Goal: Communication & Community: Answer question/provide support

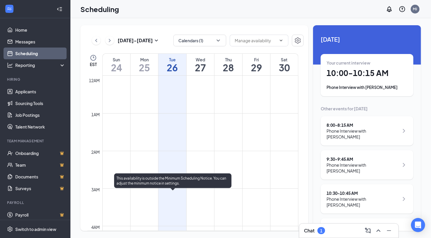
scroll to position [354, 0]
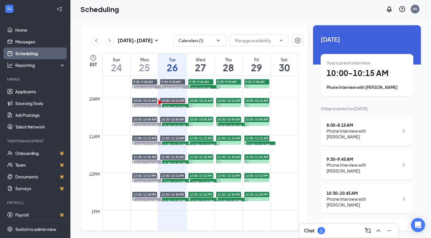
drag, startPoint x: 326, startPoint y: 231, endPoint x: 249, endPoint y: 112, distance: 141.4
click at [326, 230] on div "Chat 1" at bounding box center [349, 230] width 90 height 9
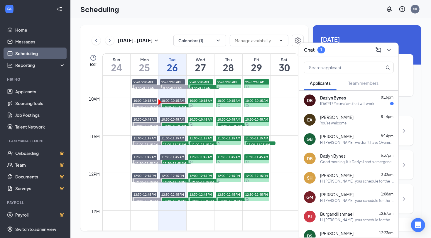
click at [350, 103] on div "[DATE] ? Yes ma'am that will work" at bounding box center [347, 103] width 54 height 5
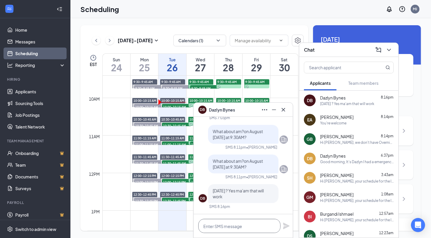
click at [238, 225] on textarea at bounding box center [239, 226] width 82 height 14
type textarea "e"
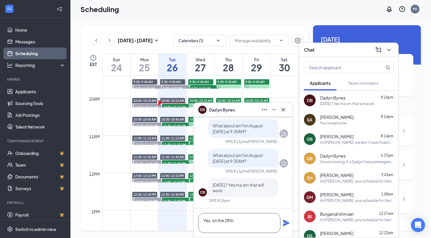
type textarea "Yes, on the 28th"
click at [287, 221] on icon "Plane" at bounding box center [286, 223] width 7 height 7
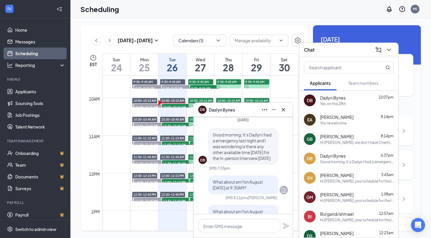
scroll to position [-163, 0]
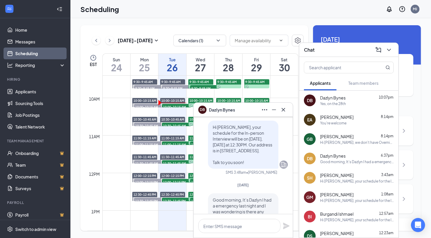
click at [208, 127] on div "Hi [PERSON_NAME], your schedule for the In-person Interview will be on [DATE], …" at bounding box center [243, 145] width 70 height 48
drag, startPoint x: 227, startPoint y: 127, endPoint x: 247, endPoint y: 163, distance: 41.0
click at [247, 163] on p "Hi [PERSON_NAME], your schedule for the In-person Interview will be on [DATE], …" at bounding box center [243, 144] width 61 height 41
copy span "your schedule for the In-person Interview will be on [DATE], [DATE] at 12:30PM.…"
click at [216, 139] on span "Hi [PERSON_NAME], your schedule for the In-person Interview will be on [DATE], …" at bounding box center [243, 144] width 60 height 41
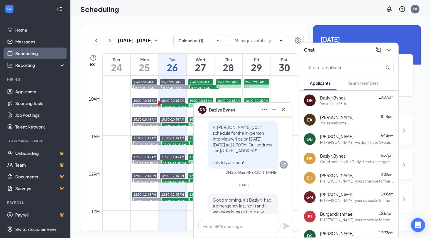
drag, startPoint x: 238, startPoint y: 151, endPoint x: 245, endPoint y: 162, distance: 13.4
click at [245, 162] on p "Hi [PERSON_NAME], your schedule for the In-person Interview will be on [DATE], …" at bounding box center [243, 144] width 61 height 41
paste textarea "Hi [PERSON_NAME], your schedule for the In-person Interview will be on [DATE], …"
drag, startPoint x: 240, startPoint y: 228, endPoint x: 237, endPoint y: 226, distance: 3.5
click at [239, 228] on textarea at bounding box center [239, 226] width 82 height 14
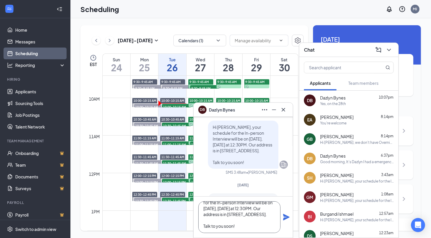
scroll to position [0, 0]
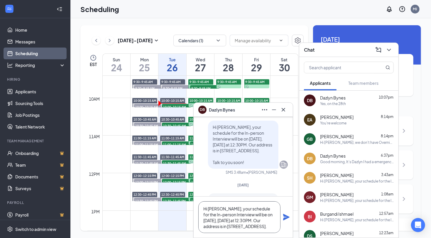
drag, startPoint x: 272, startPoint y: 215, endPoint x: 279, endPoint y: 214, distance: 7.1
click at [273, 215] on textarea "Hi [PERSON_NAME], your schedule for the In-person Interview will be on [DATE], …" at bounding box center [239, 217] width 82 height 32
click at [214, 221] on textarea "Hi [PERSON_NAME], your schedule for the In-person Interview will be on [DATE], …" at bounding box center [239, 217] width 82 height 32
click at [240, 220] on textarea "Hi [PERSON_NAME], your schedule for the In-person Interview will be on [DATE], …" at bounding box center [239, 217] width 82 height 32
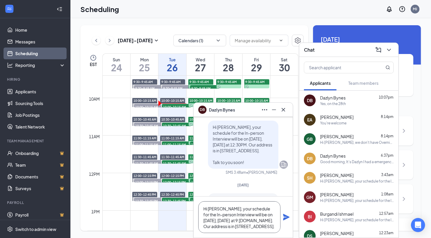
click at [234, 220] on textarea "Hi [PERSON_NAME], your schedule for the In-person Interview will be on [DATE], …" at bounding box center [239, 217] width 82 height 32
click at [222, 220] on textarea "Hi [PERSON_NAME], your schedule for the In-person Interview will be on [DATE], …" at bounding box center [239, 217] width 82 height 32
click at [225, 226] on textarea "Hi [PERSON_NAME], your schedule for the In-person Interview will be on [DATE], …" at bounding box center [239, 217] width 82 height 32
type textarea "Hi [PERSON_NAME], your schedule for the In-person Interview will be on [DATE], …"
click at [285, 216] on icon "Plane" at bounding box center [286, 217] width 6 height 6
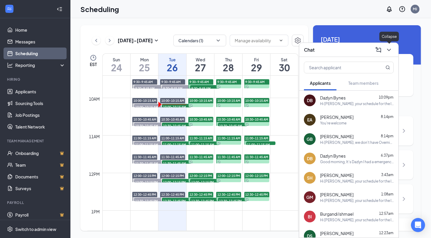
click at [388, 48] on icon "ChevronDown" at bounding box center [389, 49] width 7 height 7
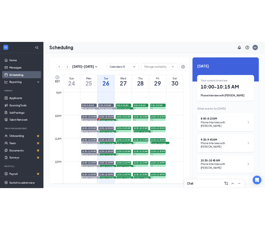
scroll to position [256, 0]
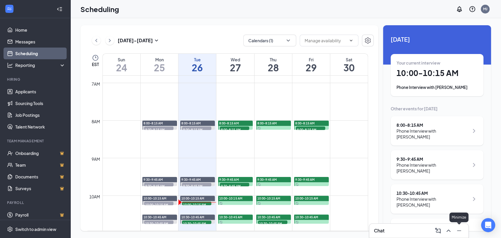
click at [431, 230] on icon "Minimize" at bounding box center [459, 230] width 7 height 7
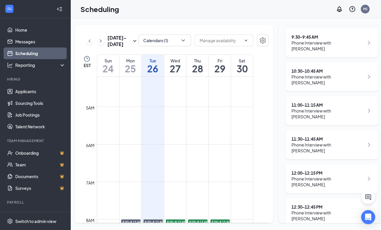
scroll to position [24, 0]
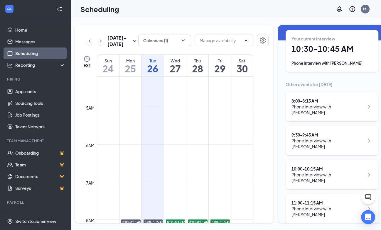
click at [304, 109] on div "Phone Interview with [PERSON_NAME]" at bounding box center [328, 110] width 73 height 12
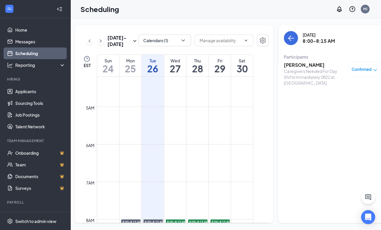
click at [298, 66] on h3 "[PERSON_NAME]" at bounding box center [315, 65] width 62 height 6
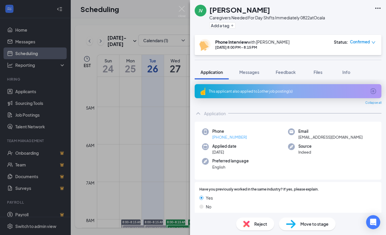
drag, startPoint x: 230, startPoint y: 138, endPoint x: 218, endPoint y: 139, distance: 12.1
click at [218, 139] on div "Phone [PHONE_NUMBER]" at bounding box center [245, 135] width 86 height 12
copy link "352) 835-8350"
click at [267, 34] on div "JV [PERSON_NAME] Caregivers Needed For Day Shifts Immediately 0822 at Ocala Add…" at bounding box center [288, 17] width 196 height 35
click at [229, 28] on button "Add a tag" at bounding box center [222, 25] width 26 height 6
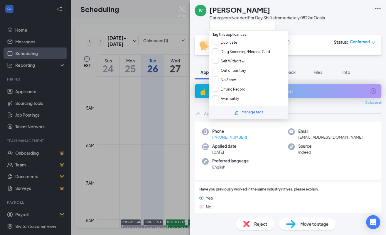
drag, startPoint x: 234, startPoint y: 76, endPoint x: 306, endPoint y: 21, distance: 90.8
click at [234, 77] on input "No Show" at bounding box center [224, 80] width 23 height 6
checkbox input "true"
click at [334, 20] on div "JV [PERSON_NAME] Caregivers Needed For Day Shifts Immediately 0822 at [GEOGRAPH…" at bounding box center [288, 17] width 196 height 35
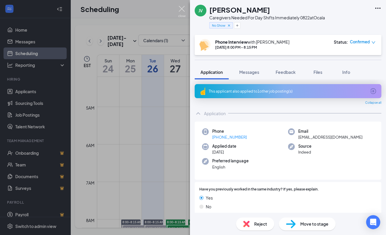
click at [179, 10] on img at bounding box center [181, 11] width 7 height 11
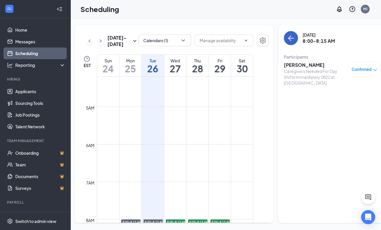
click at [287, 41] on icon "ArrowLeft" at bounding box center [290, 38] width 7 height 7
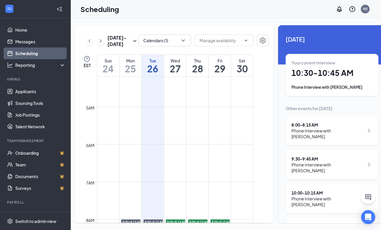
click at [299, 164] on div "Phone Interview with [PERSON_NAME]" at bounding box center [328, 168] width 73 height 12
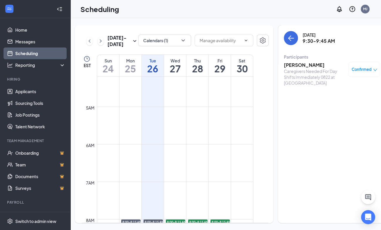
click at [289, 68] on div "Caregivers Needed For Day Shifts Immediately 0822 at [GEOGRAPHIC_DATA]" at bounding box center [315, 77] width 62 height 18
click at [291, 65] on h3 "[PERSON_NAME]" at bounding box center [315, 65] width 62 height 6
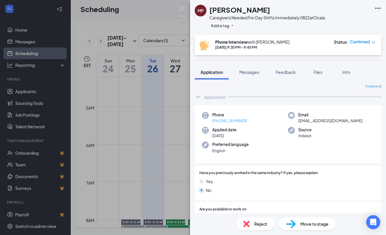
drag, startPoint x: 245, startPoint y: 120, endPoint x: 219, endPoint y: 120, distance: 26.1
click at [219, 120] on div "Phone [PHONE_NUMBER]" at bounding box center [245, 118] width 86 height 12
copy link "352) 816-1669"
click at [272, 29] on div "Add a tag" at bounding box center [267, 26] width 116 height 10
click at [250, 75] on button "Messages" at bounding box center [249, 72] width 32 height 15
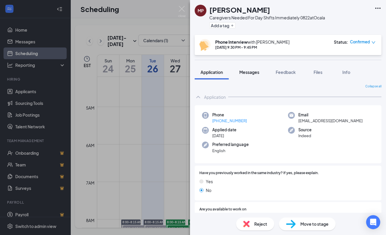
click at [252, 71] on span "Messages" at bounding box center [249, 72] width 20 height 5
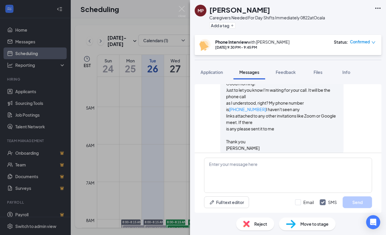
scroll to position [172, 0]
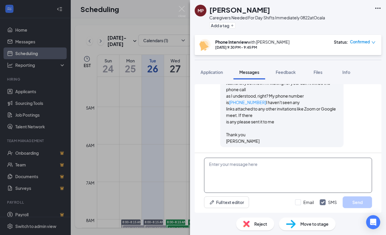
click at [233, 173] on textarea at bounding box center [288, 175] width 168 height 35
paste textarea "your schedule for the In-person Interview will be on August , at 3PM. Our addre…"
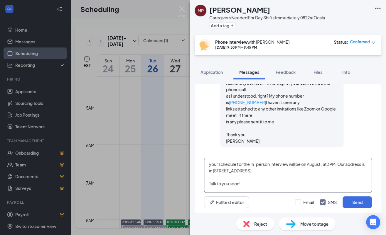
drag, startPoint x: 209, startPoint y: 164, endPoint x: 254, endPoint y: 165, distance: 44.6
click at [210, 164] on textarea "your schedule for the In-person Interview will be on August , at 3PM. Our addre…" at bounding box center [288, 175] width 168 height 35
click at [343, 165] on textarea "Hi [PERSON_NAME], your schedule for the In-person Interview will be on August ,…" at bounding box center [288, 175] width 168 height 35
click at [237, 169] on textarea "Hi [PERSON_NAME], your schedule for the In-person Interview will be on [DATE], …" at bounding box center [288, 175] width 168 height 35
click at [336, 184] on textarea "Hi [PERSON_NAME], your schedule for the In-person Interview will be on [DATE], …" at bounding box center [288, 175] width 168 height 35
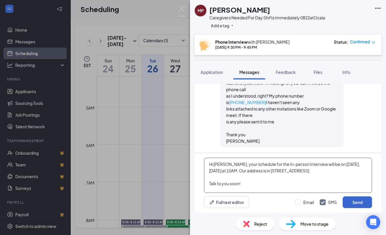
type textarea "Hi [PERSON_NAME], your schedule for the In-person Interview will be on [DATE], …"
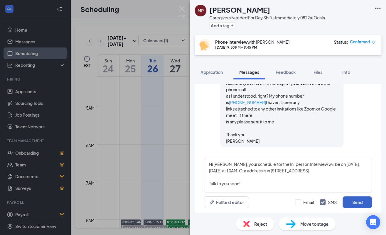
click at [358, 201] on button "Send" at bounding box center [357, 203] width 29 height 12
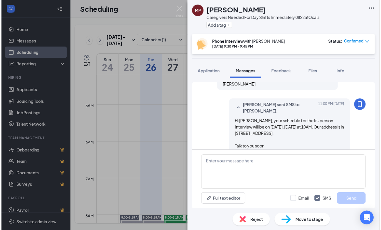
scroll to position [235, 0]
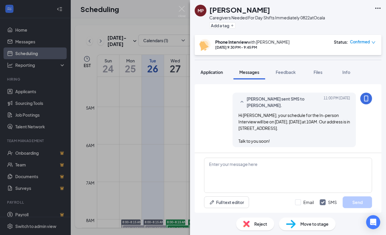
click at [212, 64] on div "MP [PERSON_NAME] Caregivers Needed For Day Shifts Immediately 0822 at Ocala Add…" at bounding box center [288, 117] width 196 height 235
click at [212, 73] on span "Application" at bounding box center [212, 72] width 22 height 5
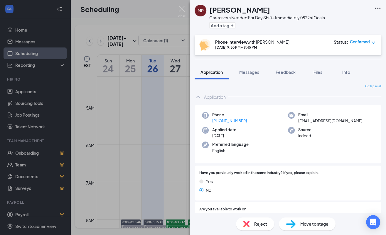
click at [250, 9] on h1 "[PERSON_NAME]" at bounding box center [239, 10] width 61 height 10
click at [185, 11] on img at bounding box center [181, 11] width 7 height 11
click at [182, 14] on img at bounding box center [181, 11] width 7 height 11
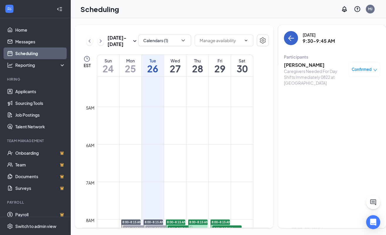
click at [288, 37] on icon "ArrowLeft" at bounding box center [289, 39] width 3 height 6
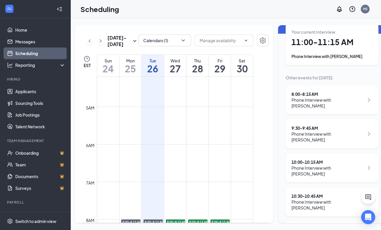
scroll to position [33, 0]
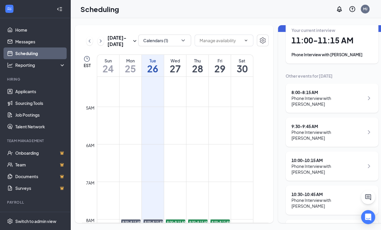
click at [302, 165] on div "Phone Interview with [PERSON_NAME]" at bounding box center [328, 170] width 73 height 12
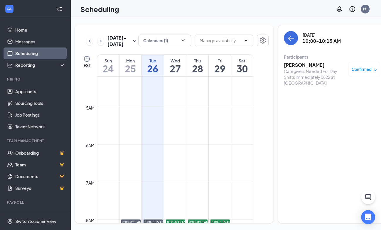
click at [289, 68] on h3 "[PERSON_NAME]" at bounding box center [315, 65] width 62 height 6
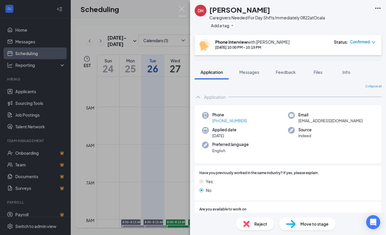
drag, startPoint x: 219, startPoint y: 122, endPoint x: 255, endPoint y: 89, distance: 48.4
click at [223, 119] on div "Phone [PHONE_NUMBER]" at bounding box center [245, 118] width 86 height 12
click at [255, 88] on div "Collapse all" at bounding box center [288, 86] width 187 height 5
drag, startPoint x: 250, startPoint y: 122, endPoint x: 219, endPoint y: 122, distance: 30.5
click at [219, 122] on div "Phone [PHONE_NUMBER]" at bounding box center [245, 118] width 86 height 12
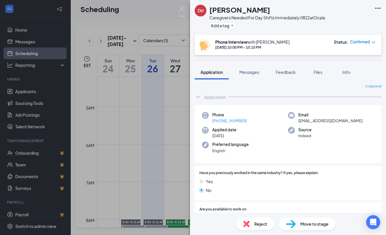
copy link "352) 648-2921"
click at [248, 7] on h1 "[PERSON_NAME]" at bounding box center [239, 10] width 61 height 10
click at [275, 119] on div "Phone [PHONE_NUMBER]" at bounding box center [245, 118] width 86 height 12
click at [225, 28] on button "Add a tag" at bounding box center [222, 25] width 26 height 6
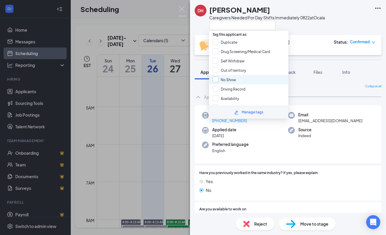
click at [232, 79] on input "No Show" at bounding box center [224, 80] width 23 height 6
checkbox input "true"
click at [301, 31] on div "DH [PERSON_NAME] Caregivers Needed For Day Shifts Immediately 0822 at [GEOGRAPH…" at bounding box center [288, 17] width 196 height 35
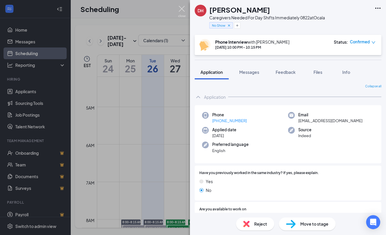
click at [181, 9] on img at bounding box center [181, 11] width 7 height 11
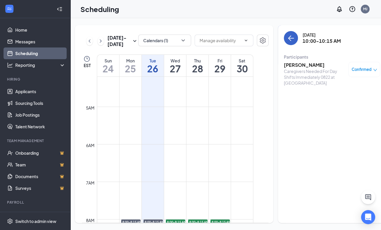
click at [287, 39] on icon "ArrowLeft" at bounding box center [290, 38] width 7 height 7
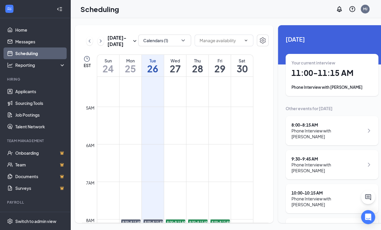
click at [308, 193] on div "10:00 - 10:15 AM" at bounding box center [328, 193] width 73 height 6
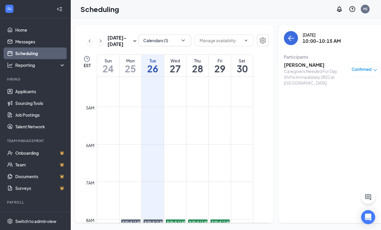
click at [296, 63] on h3 "[PERSON_NAME]" at bounding box center [315, 65] width 62 height 6
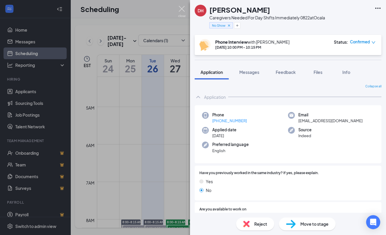
click at [182, 9] on img at bounding box center [181, 11] width 7 height 11
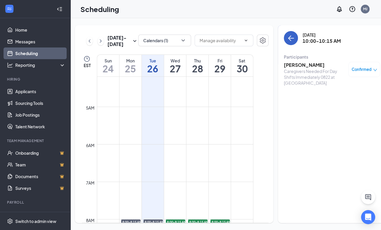
click at [287, 39] on icon "ArrowLeft" at bounding box center [290, 38] width 7 height 7
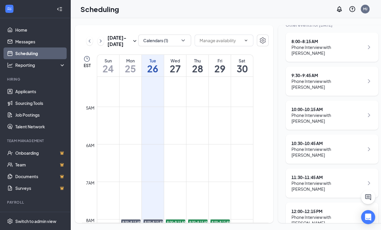
scroll to position [98, 0]
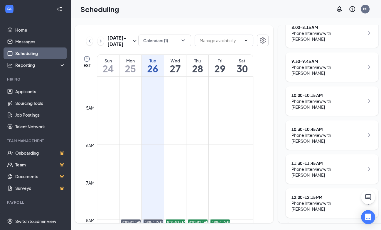
click at [306, 130] on div "10:30 - 10:45 AM" at bounding box center [328, 130] width 73 height 6
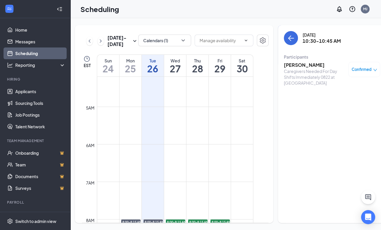
click at [291, 67] on h3 "[PERSON_NAME]" at bounding box center [315, 65] width 62 height 6
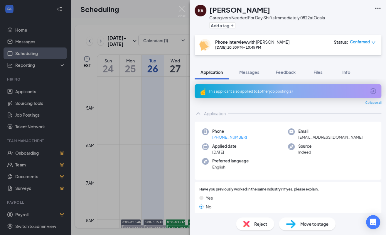
drag, startPoint x: 255, startPoint y: 139, endPoint x: 219, endPoint y: 140, distance: 36.4
click at [219, 140] on div "Phone [PHONE_NUMBER]" at bounding box center [245, 135] width 86 height 12
copy link "352) 257-7613"
drag, startPoint x: 257, startPoint y: 24, endPoint x: 354, endPoint y: 59, distance: 103.8
click at [257, 24] on div "Add a tag" at bounding box center [267, 26] width 116 height 10
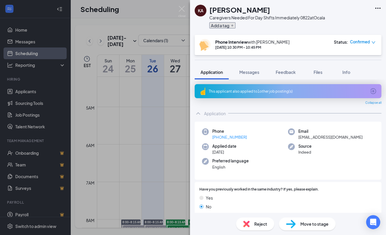
click at [223, 24] on button "Add a tag" at bounding box center [222, 25] width 26 height 6
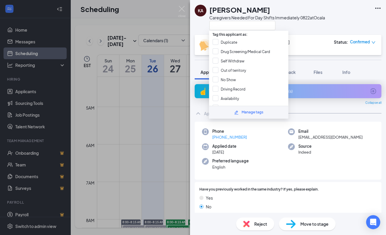
click at [228, 77] on input "No Show" at bounding box center [224, 80] width 23 height 6
checkbox input "true"
drag, startPoint x: 327, startPoint y: 29, endPoint x: 340, endPoint y: 33, distance: 14.1
click at [325, 29] on div at bounding box center [267, 26] width 116 height 10
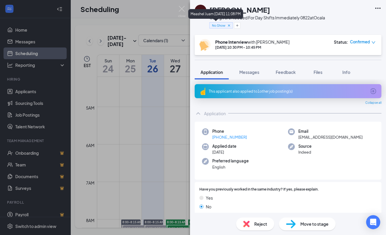
click at [181, 10] on img at bounding box center [181, 11] width 7 height 11
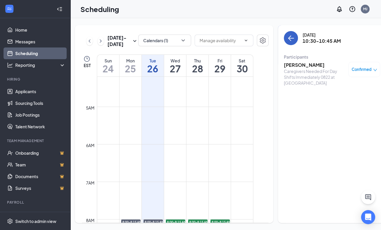
click at [287, 40] on icon "ArrowLeft" at bounding box center [290, 38] width 7 height 7
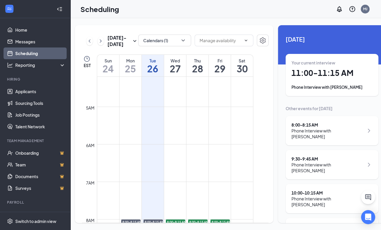
click at [318, 76] on h1 "11:00 - 11:15 AM" at bounding box center [332, 73] width 81 height 10
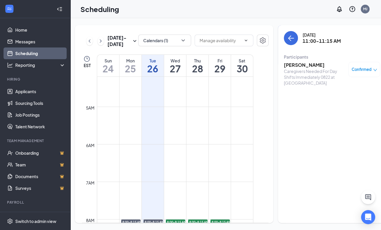
click at [297, 64] on h3 "[PERSON_NAME]" at bounding box center [315, 65] width 62 height 6
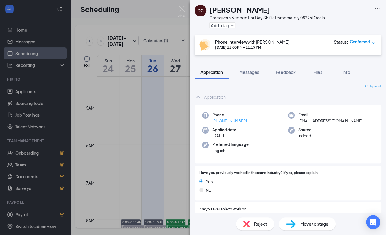
drag, startPoint x: 250, startPoint y: 120, endPoint x: 222, endPoint y: 123, distance: 27.7
click at [220, 122] on div "Phone [PHONE_NUMBER]" at bounding box center [245, 118] width 86 height 12
drag, startPoint x: 248, startPoint y: 119, endPoint x: 219, endPoint y: 121, distance: 28.8
click at [219, 121] on div "Phone [PHONE_NUMBER]" at bounding box center [245, 118] width 86 height 12
copy link "508) 530-1801"
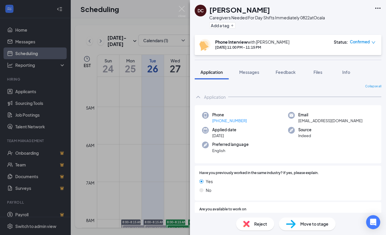
click at [260, 26] on div "Add a tag" at bounding box center [267, 26] width 116 height 10
click at [255, 31] on div "DC [PERSON_NAME] Caregivers Needed For Day Shifts Immediately 0822 at Ocala Add…" at bounding box center [288, 17] width 196 height 35
click at [181, 8] on img at bounding box center [181, 11] width 7 height 11
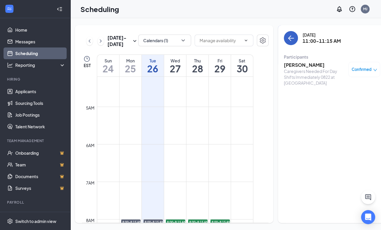
click at [284, 42] on button "back-button" at bounding box center [291, 38] width 14 height 14
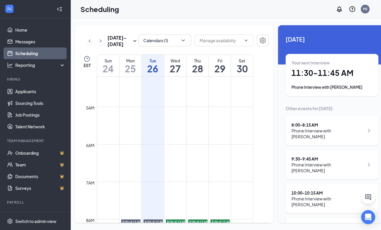
click at [309, 76] on h1 "11:30 - 11:45 AM" at bounding box center [332, 73] width 81 height 10
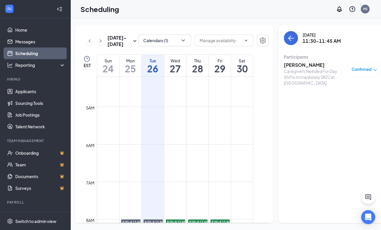
click at [289, 64] on h3 "[PERSON_NAME]" at bounding box center [315, 65] width 62 height 6
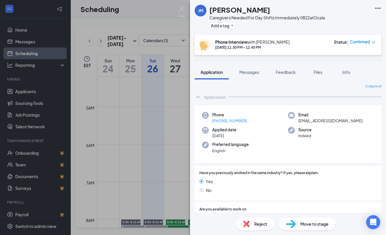
drag, startPoint x: 377, startPoint y: 15, endPoint x: 385, endPoint y: 22, distance: 10.6
click at [378, 15] on div "[PERSON_NAME] [PERSON_NAME] Caregivers Needed For Day Shifts Immediately 0822 a…" at bounding box center [288, 17] width 196 height 35
drag, startPoint x: 248, startPoint y: 121, endPoint x: 217, endPoint y: 123, distance: 30.9
click at [217, 123] on div "Phone [PHONE_NUMBER]" at bounding box center [245, 118] width 86 height 12
click at [265, 26] on div "Add a tag" at bounding box center [267, 26] width 116 height 10
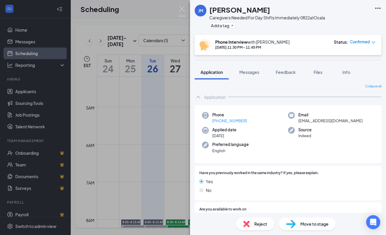
drag, startPoint x: 272, startPoint y: 11, endPoint x: 219, endPoint y: 102, distance: 105.5
click at [272, 11] on div "[PERSON_NAME]" at bounding box center [267, 10] width 116 height 10
drag, startPoint x: 251, startPoint y: 121, endPoint x: 218, endPoint y: 122, distance: 33.2
click at [218, 122] on div "Phone [PHONE_NUMBER]" at bounding box center [245, 118] width 86 height 12
copy link "352) 346-3826"
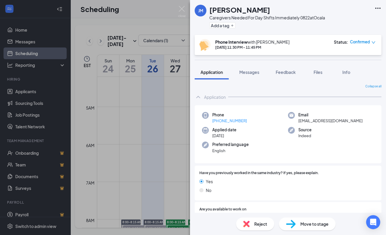
click at [261, 28] on div "Add a tag" at bounding box center [267, 26] width 116 height 10
click at [253, 68] on button "Messages" at bounding box center [249, 72] width 32 height 15
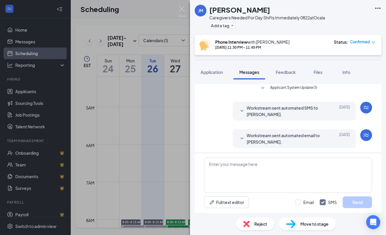
scroll to position [75, 0]
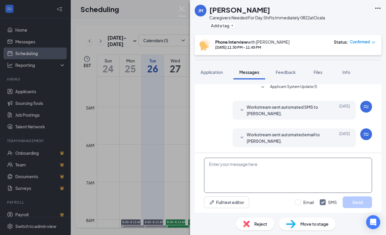
click at [241, 168] on textarea at bounding box center [288, 175] width 168 height 35
paste textarea "your schedule for the In-person Interview will be on August , at 3PM. Our addre…"
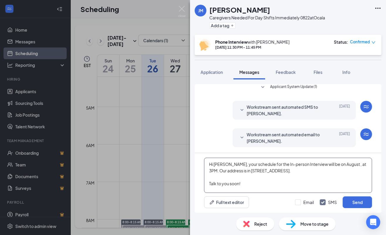
click at [344, 164] on textarea "Hi [PERSON_NAME], your schedule for the In-person Interview will be on August ,…" at bounding box center [288, 175] width 168 height 35
click at [211, 170] on textarea "Hi [PERSON_NAME], your schedule for the In-person Interview will be on [DATE] 3…" at bounding box center [288, 175] width 168 height 35
type textarea "Hi [PERSON_NAME], your schedule for the In-person Interview will be on [DATE] 1…"
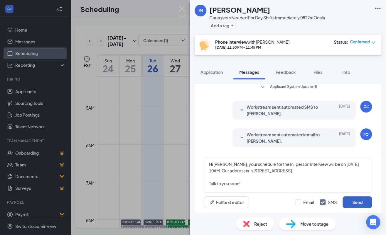
click at [355, 202] on button "Send" at bounding box center [357, 203] width 29 height 12
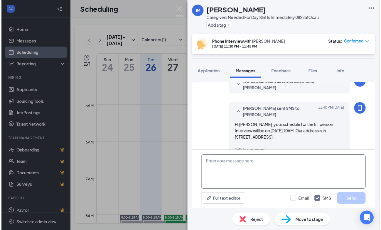
scroll to position [139, 0]
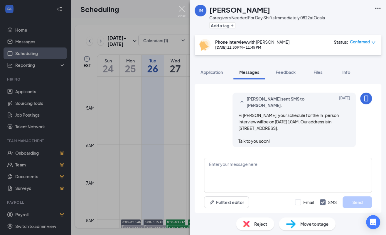
click at [181, 10] on img at bounding box center [181, 11] width 7 height 11
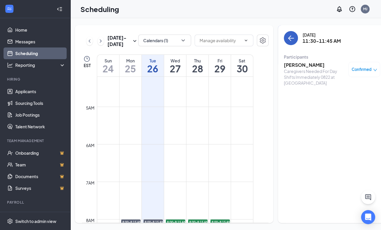
drag, startPoint x: 280, startPoint y: 40, endPoint x: 286, endPoint y: 95, distance: 55.8
click at [287, 41] on icon "ArrowLeft" at bounding box center [290, 38] width 7 height 7
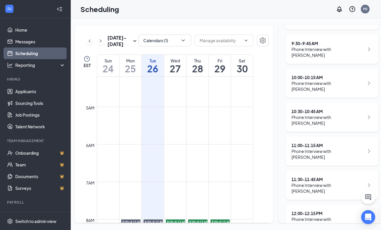
scroll to position [163, 0]
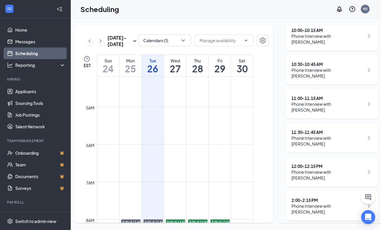
click at [303, 168] on div "12:00 - 12:15 PM" at bounding box center [328, 167] width 73 height 6
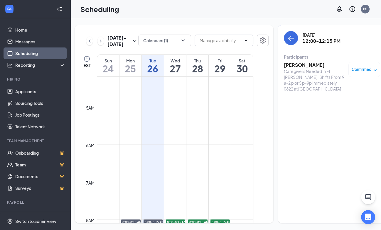
click at [296, 63] on h3 "[PERSON_NAME]" at bounding box center [315, 65] width 62 height 6
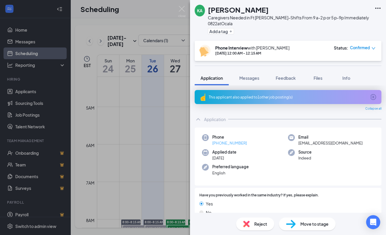
drag, startPoint x: 253, startPoint y: 142, endPoint x: 218, endPoint y: 144, distance: 34.4
click at [218, 144] on div "Phone [PHONE_NUMBER]" at bounding box center [245, 140] width 86 height 12
copy link "352) 257-7613"
click at [314, 7] on div "[PERSON_NAME]" at bounding box center [290, 10] width 164 height 10
click at [180, 8] on img at bounding box center [181, 11] width 7 height 11
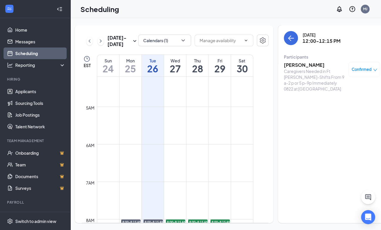
click at [263, 14] on div "Scheduling MJ" at bounding box center [225, 9] width 311 height 18
click at [300, 67] on h3 "[PERSON_NAME]" at bounding box center [315, 65] width 62 height 6
click at [298, 63] on h3 "[PERSON_NAME]" at bounding box center [315, 65] width 62 height 6
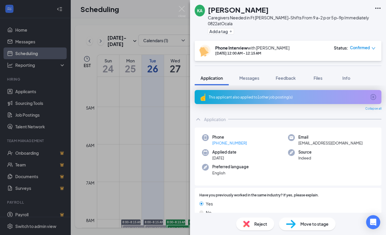
drag, startPoint x: 250, startPoint y: 76, endPoint x: 245, endPoint y: 69, distance: 8.6
click at [250, 76] on span "Messages" at bounding box center [249, 77] width 20 height 5
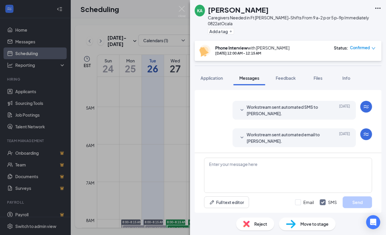
scroll to position [82, 0]
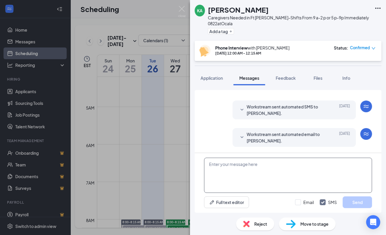
click at [249, 177] on textarea at bounding box center [288, 175] width 168 height 35
type textarea "h"
click at [250, 166] on textarea "Hi [PERSON_NAME]," at bounding box center [288, 175] width 168 height 35
paste textarea "your schedule for the In-person Interview will be on August , at 3PM. Our addre…"
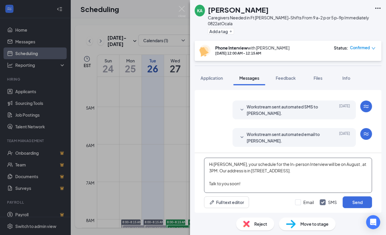
click at [345, 164] on textarea "Hi [PERSON_NAME], your schedule for the In-person Interview will be on August ,…" at bounding box center [288, 175] width 168 height 35
click at [236, 170] on textarea "Hi [PERSON_NAME], your schedule for the In-person Interview will be on [DATE], …" at bounding box center [288, 175] width 168 height 35
type textarea "Hi [PERSON_NAME], your schedule for the In-person Interview will be on [DATE], …"
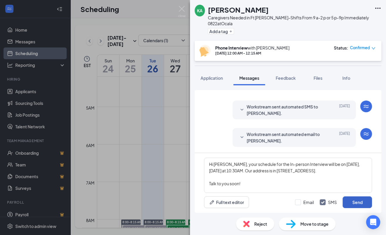
click at [357, 201] on button "Send" at bounding box center [357, 203] width 29 height 12
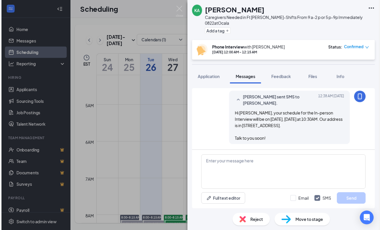
scroll to position [145, 0]
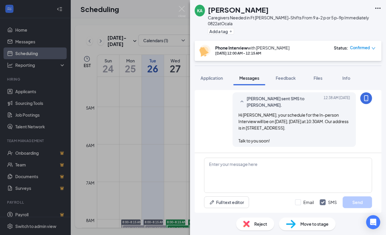
drag, startPoint x: 188, startPoint y: 8, endPoint x: 182, endPoint y: 8, distance: 6.2
click at [188, 8] on div "KA [PERSON_NAME] Caregivers Needed in Ft [PERSON_NAME]-Shifts From 9 a-2 p or 5…" at bounding box center [193, 117] width 386 height 235
click at [182, 8] on div "Scheduling MJ" at bounding box center [228, 9] width 316 height 18
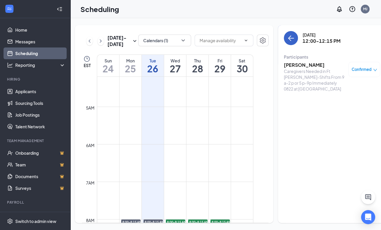
click at [287, 40] on icon "ArrowLeft" at bounding box center [290, 38] width 7 height 7
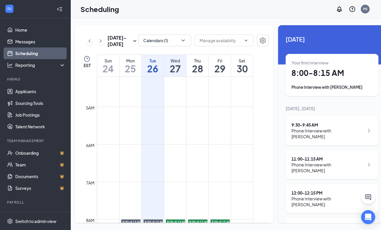
drag, startPoint x: 152, startPoint y: 72, endPoint x: 384, endPoint y: 194, distance: 262.3
click at [152, 64] on div "Tue" at bounding box center [153, 61] width 22 height 6
click at [308, 80] on div "Your current interview 12:30 - 12:45 PM Phone Interview with [PERSON_NAME]" at bounding box center [332, 75] width 81 height 31
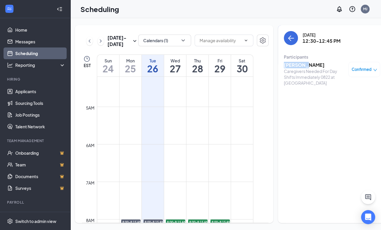
drag, startPoint x: 298, startPoint y: 64, endPoint x: 274, endPoint y: 64, distance: 23.8
click at [284, 64] on h3 "[PERSON_NAME]" at bounding box center [315, 65] width 62 height 6
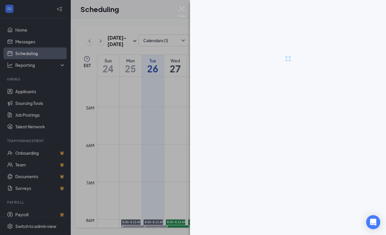
click at [283, 64] on div at bounding box center [193, 117] width 386 height 235
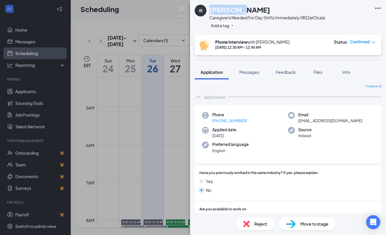
drag, startPoint x: 246, startPoint y: 5, endPoint x: 210, endPoint y: 11, distance: 35.9
click at [210, 11] on div "[PERSON_NAME]" at bounding box center [267, 10] width 116 height 10
copy h1 "[PERSON_NAME]"
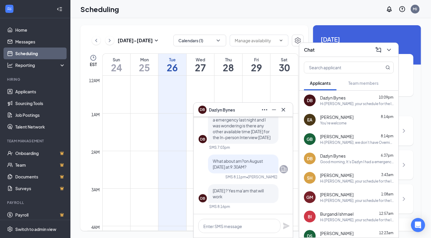
scroll to position [684, 0]
click at [285, 111] on icon "Cross" at bounding box center [283, 109] width 7 height 7
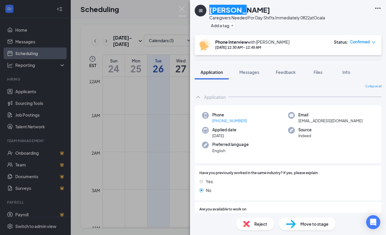
scroll to position [158, 0]
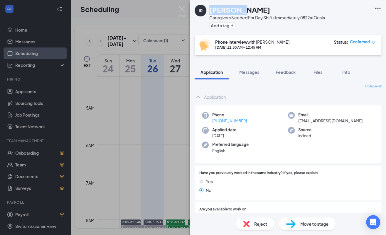
click at [302, 24] on div "Add a tag" at bounding box center [267, 26] width 116 height 10
drag, startPoint x: 254, startPoint y: 121, endPoint x: 229, endPoint y: 183, distance: 66.9
click at [220, 122] on div "Phone +1 (352) 284-4150" at bounding box center [245, 118] width 86 height 12
copy link "52) 284-4150"
click at [228, 27] on button "Add a tag" at bounding box center [222, 25] width 26 height 6
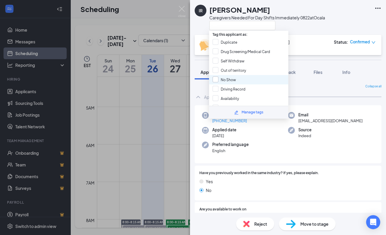
click at [231, 77] on input "No Show" at bounding box center [224, 80] width 23 height 6
checkbox input "true"
click at [310, 17] on div "Caregivers Needed For Day Shifts Immediately 0822 at Ocala" at bounding box center [267, 18] width 116 height 6
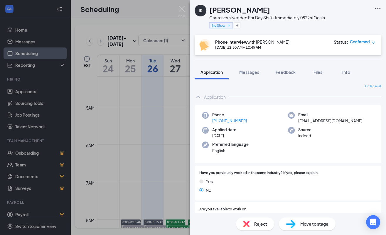
drag, startPoint x: 179, startPoint y: 9, endPoint x: 286, endPoint y: 93, distance: 136.1
click at [179, 9] on img at bounding box center [181, 11] width 7 height 11
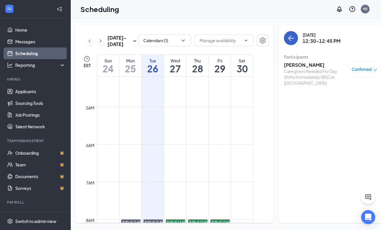
click at [287, 40] on icon "ArrowLeft" at bounding box center [290, 38] width 7 height 7
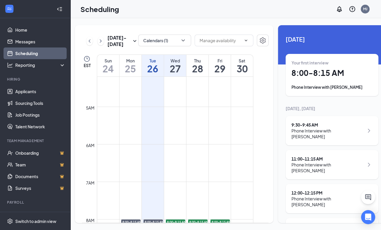
click at [303, 89] on div "Phone Interview with [PERSON_NAME]" at bounding box center [332, 88] width 81 height 6
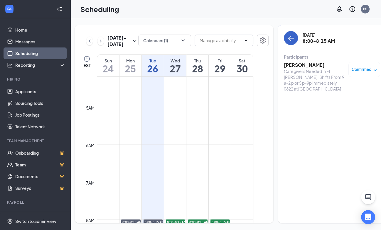
click at [287, 41] on icon "ArrowLeft" at bounding box center [290, 38] width 7 height 7
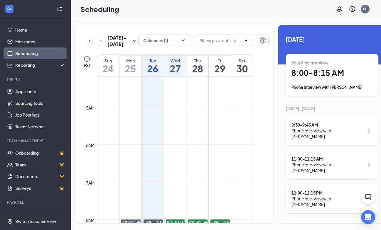
drag, startPoint x: 152, startPoint y: 75, endPoint x: 282, endPoint y: 79, distance: 129.5
click at [153, 64] on div "Tue" at bounding box center [153, 61] width 22 height 6
click at [305, 138] on div "Phone Interview with [PERSON_NAME]" at bounding box center [328, 134] width 73 height 12
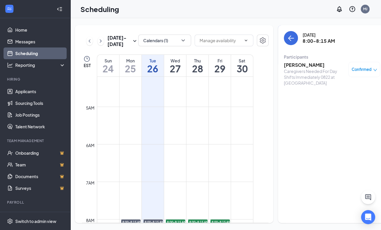
click at [296, 66] on h3 "[PERSON_NAME]" at bounding box center [315, 65] width 62 height 6
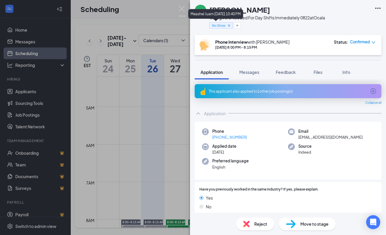
drag, startPoint x: 228, startPoint y: 25, endPoint x: 229, endPoint y: 29, distance: 4.2
click at [228, 25] on icon "Cross" at bounding box center [229, 25] width 4 height 4
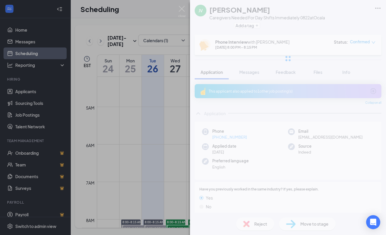
drag, startPoint x: 252, startPoint y: 133, endPoint x: 255, endPoint y: 120, distance: 13.5
click at [222, 135] on div "JV [PERSON_NAME] Caregivers Needed For Day Shifts Immediately 0822 at Ocala Add…" at bounding box center [288, 117] width 196 height 235
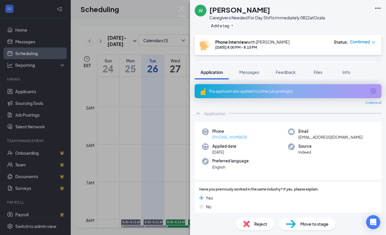
drag, startPoint x: 250, startPoint y: 139, endPoint x: 219, endPoint y: 139, distance: 31.4
click at [219, 139] on div "Phone [PHONE_NUMBER]" at bounding box center [245, 135] width 86 height 12
copy link "352) 835-8350"
drag, startPoint x: 257, startPoint y: 17, endPoint x: 282, endPoint y: 0, distance: 30.0
click at [257, 17] on div "Caregivers Needed For Day Shifts Immediately 0822 at Ocala" at bounding box center [267, 18] width 116 height 6
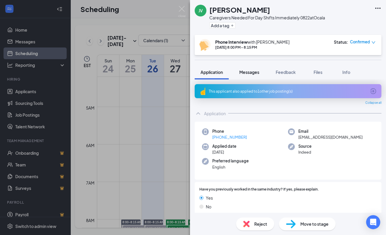
click at [247, 74] on span "Messages" at bounding box center [249, 72] width 20 height 5
click at [250, 72] on span "Messages" at bounding box center [249, 72] width 20 height 5
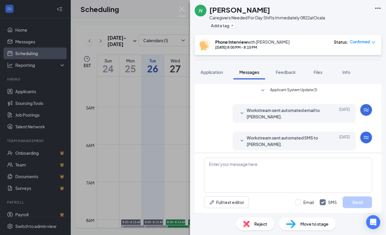
scroll to position [75, 0]
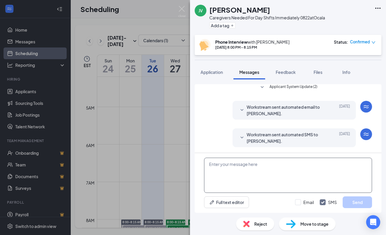
drag, startPoint x: 276, startPoint y: 143, endPoint x: 256, endPoint y: 159, distance: 25.5
click at [276, 144] on span "Workstream sent automated SMS to James Vaughn." at bounding box center [285, 138] width 77 height 13
click at [248, 162] on textarea at bounding box center [288, 175] width 168 height 35
type textarea "h"
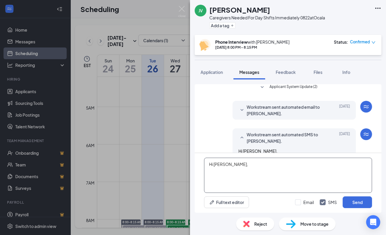
paste textarea "> your schedule for the In-person Interview will be on August , at 3PM. Our add…"
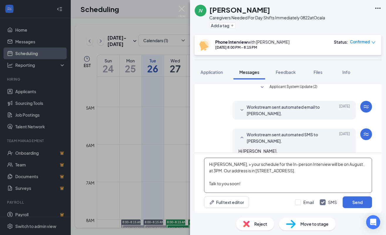
click at [230, 165] on textarea "Hi James, > your schedule for the In-person Interview will be on August , at 3P…" at bounding box center [288, 175] width 168 height 35
click at [342, 165] on textarea "Hi James, your schedule for the In-person Interview will be on August , at 3PM.…" at bounding box center [288, 175] width 168 height 35
drag, startPoint x: 348, startPoint y: 164, endPoint x: 356, endPoint y: 162, distance: 7.5
click at [349, 163] on textarea "Hi James, your schedule for the In-person Interview will be on August 29, at 3P…" at bounding box center [288, 175] width 168 height 35
type textarea "Hi James, your schedule for the In-person Interview will be on August 29, Frida…"
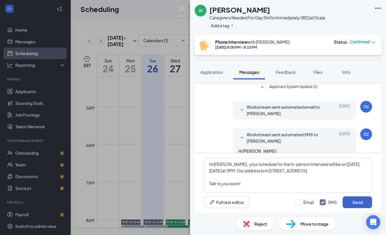
click at [357, 199] on button "Send" at bounding box center [357, 203] width 29 height 12
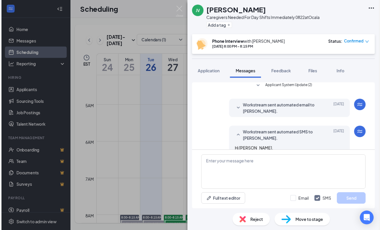
scroll to position [226, 0]
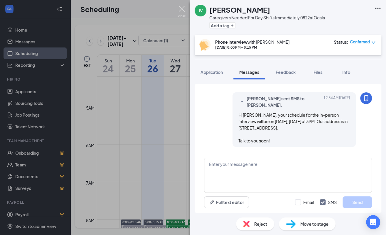
click at [180, 8] on img at bounding box center [181, 11] width 7 height 11
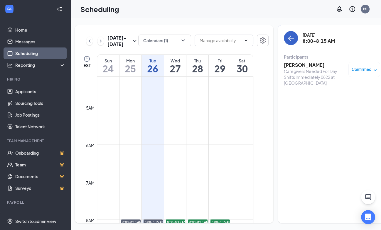
drag, startPoint x: 280, startPoint y: 38, endPoint x: 284, endPoint y: 126, distance: 88.8
click at [284, 43] on button "back-button" at bounding box center [291, 38] width 14 height 14
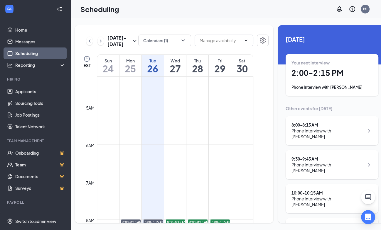
click at [172, 64] on div "Wed" at bounding box center [175, 61] width 22 height 6
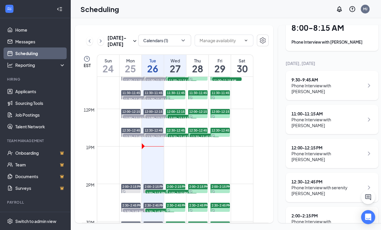
scroll to position [256, 0]
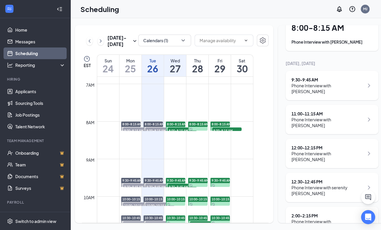
click at [191, 64] on div "Thu" at bounding box center [197, 61] width 22 height 6
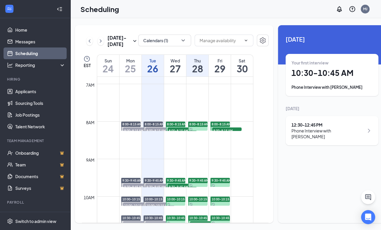
click at [181, 69] on h1 "27" at bounding box center [175, 69] width 22 height 10
